Goal: Task Accomplishment & Management: Manage account settings

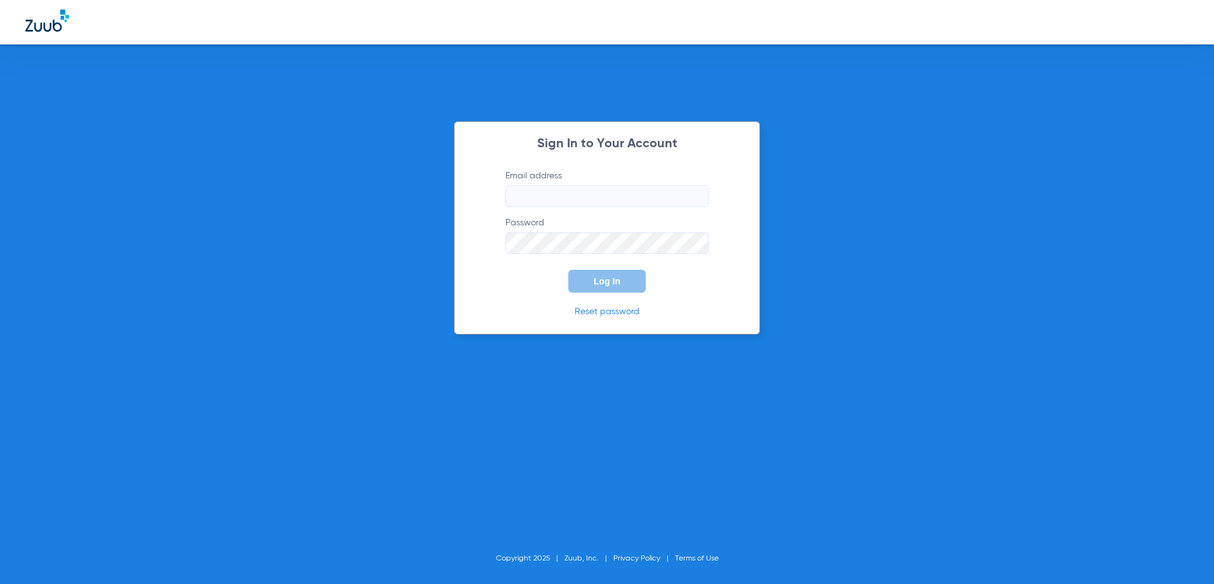
click at [606, 196] on input "Email address" at bounding box center [606, 196] width 203 height 22
click at [838, 210] on div "Sign In to Your Account Email address Required Password Log In Reset password C…" at bounding box center [607, 292] width 1214 height 584
click at [622, 198] on input "Email address" at bounding box center [606, 196] width 203 height 22
click at [960, 166] on div "Sign In to Your Account Email address Required Password Log In Reset password C…" at bounding box center [607, 292] width 1214 height 584
